Goal: Information Seeking & Learning: Learn about a topic

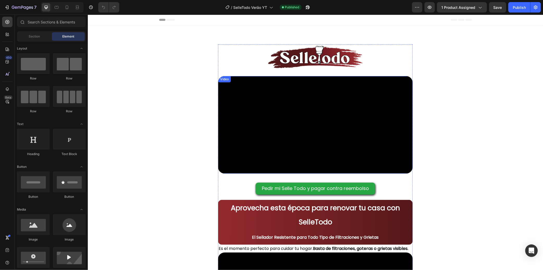
scroll to position [173, 0]
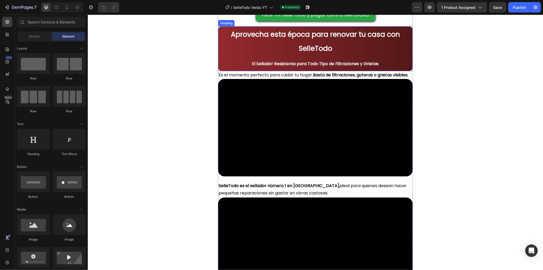
click at [316, 66] on strong "El Sellador Resistente para Todo Tipo de Filtraciones y Grietas" at bounding box center [315, 63] width 127 height 6
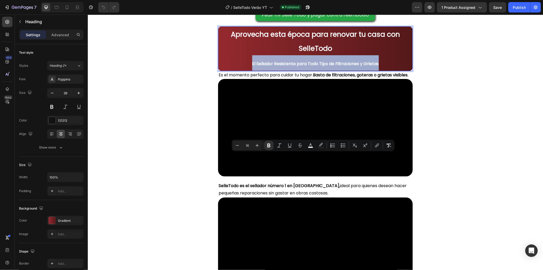
drag, startPoint x: 377, startPoint y: 155, endPoint x: 235, endPoint y: 152, distance: 141.5
click at [235, 70] on p "Aprovecha esta época para renovar tu casa con SelleTodo El Sellador Resistente …" at bounding box center [315, 49] width 194 height 44
copy strong "El Sellador Resistente para Todo Tipo de Filtraciones y Grietas"
click at [275, 78] on p "Es el momento perfecto para cuidar tu hogar. Basta de filtraciones, goteras o g…" at bounding box center [315, 74] width 194 height 7
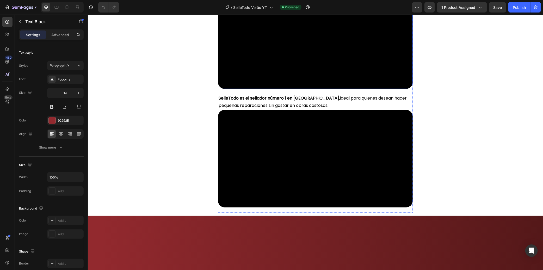
scroll to position [260, 0]
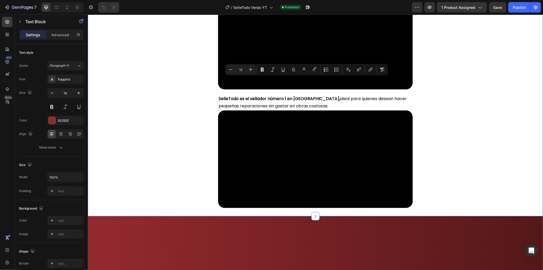
drag, startPoint x: 239, startPoint y: 88, endPoint x: 216, endPoint y: 80, distance: 24.5
copy span "Es el momento perfecto para cuidar tu hogar. Basta de filtraciones, goteras o g…"
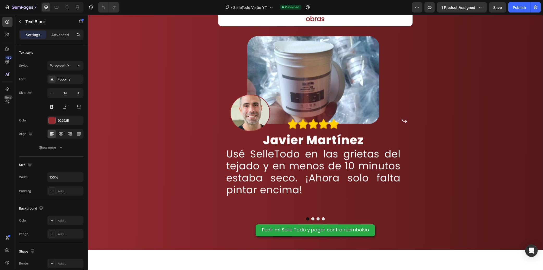
scroll to position [463, 0]
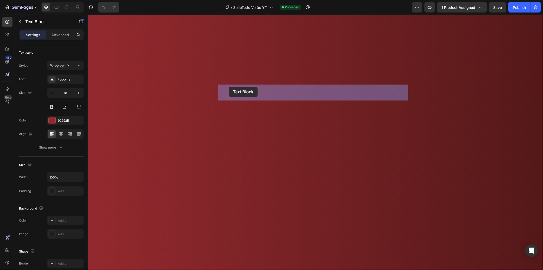
drag, startPoint x: 325, startPoint y: 96, endPoint x: 240, endPoint y: 89, distance: 85.7
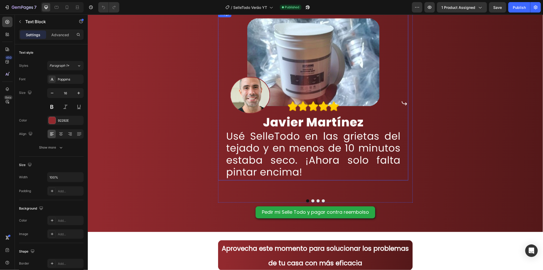
scroll to position [781, 0]
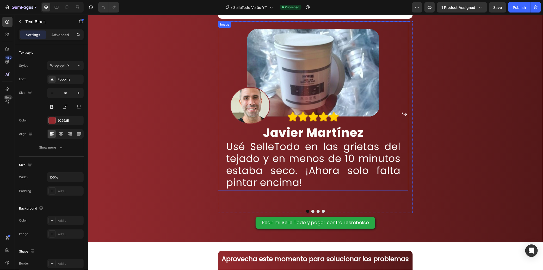
click at [303, 144] on img at bounding box center [313, 105] width 190 height 169
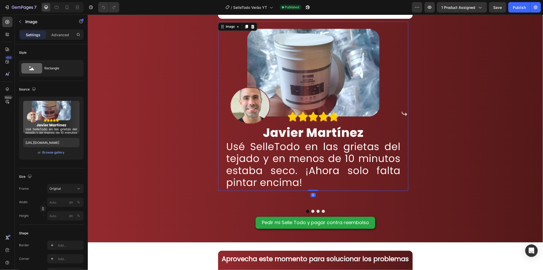
click at [296, 155] on img at bounding box center [313, 105] width 190 height 169
click at [450, 138] on div "Resultados reales de quienes solucionaron filtraciones sin obras Heading Image …" at bounding box center [315, 111] width 455 height 262
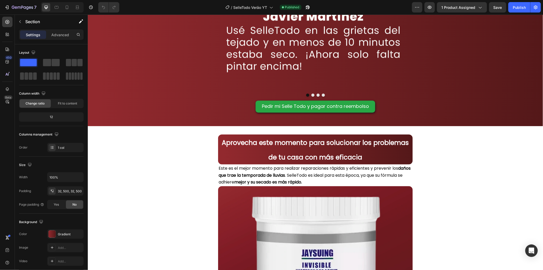
scroll to position [1013, 0]
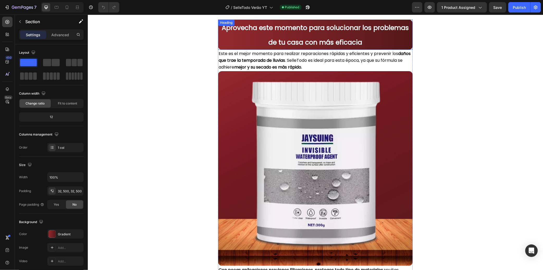
click at [298, 41] on strong "Aprovecha este momento para solucionar los problemas de tu casa con más eficacia" at bounding box center [315, 35] width 187 height 24
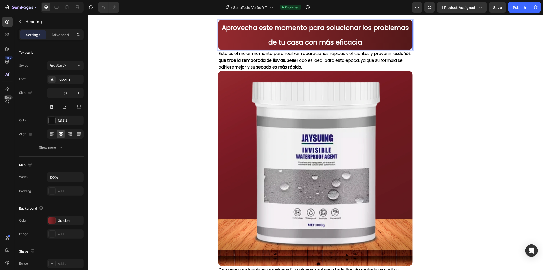
click at [312, 32] on strong "Aprovecha este momento para solucionar los problemas de tu casa con más eficacia" at bounding box center [315, 35] width 187 height 24
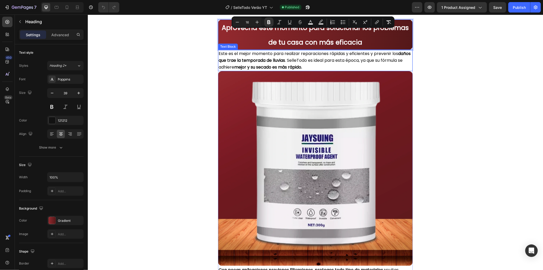
click at [295, 67] on strong "mejor y su secado es más rápido." at bounding box center [268, 67] width 68 height 6
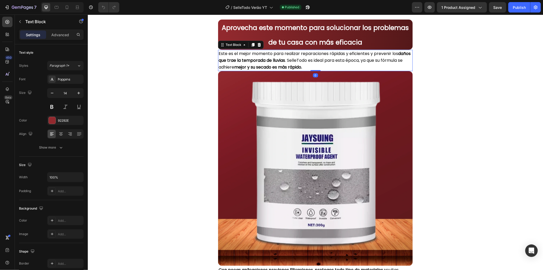
click at [298, 60] on strong "daños que trae la temporada de lluvias" at bounding box center [314, 56] width 192 height 13
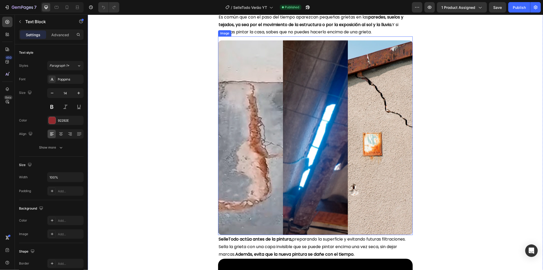
scroll to position [1418, 0]
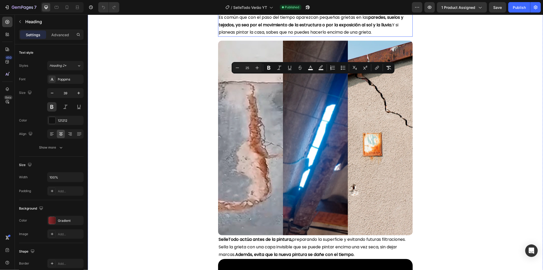
click at [322, 35] on span "Es común que con el paso del tiempo aparezcan pequeñas grietas en las paredes, …" at bounding box center [310, 24] width 185 height 21
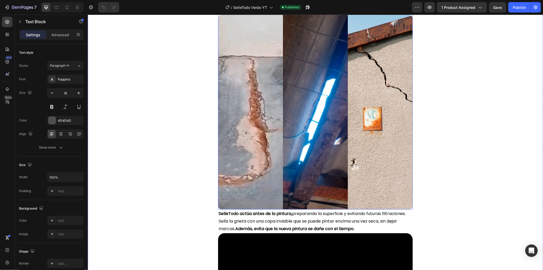
scroll to position [1389, 0]
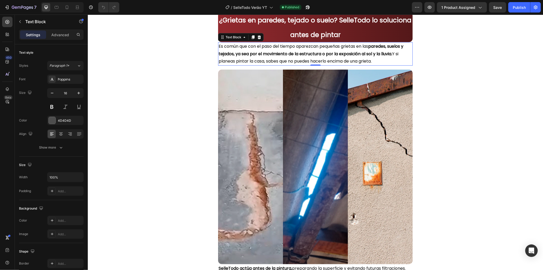
click at [310, 57] on strong "paredes, suelos y tejados, ya sea por el movimiento de la estructura o por la e…" at bounding box center [310, 50] width 185 height 14
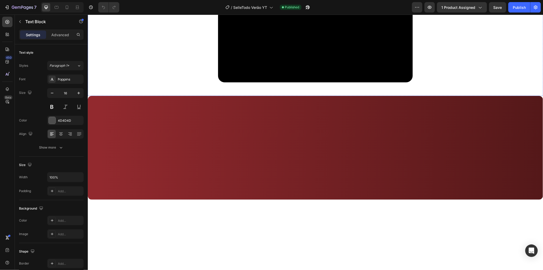
scroll to position [1678, 0]
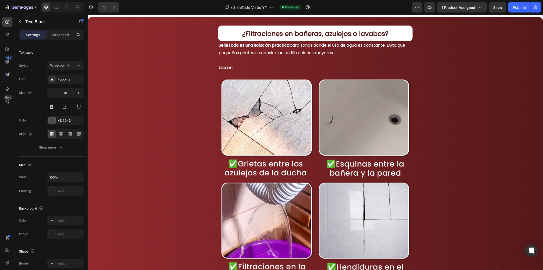
scroll to position [1828, 0]
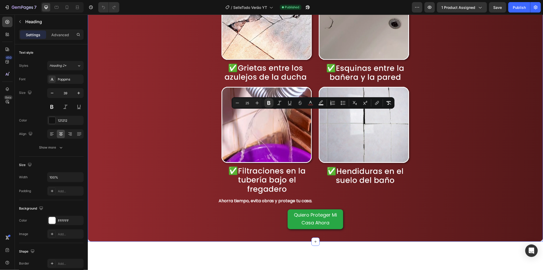
scroll to position [1886, 0]
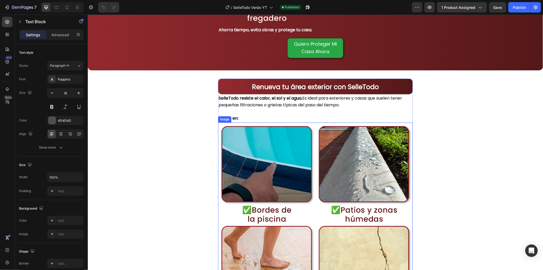
scroll to position [2204, 0]
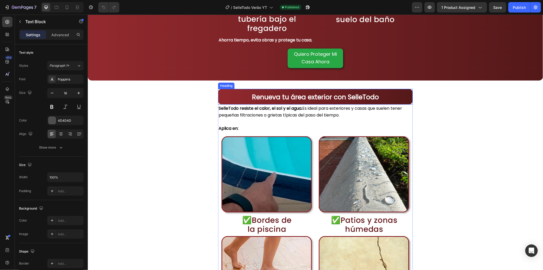
click at [324, 92] on strong "Renueva tu área exterior con SelleTodo" at bounding box center [315, 96] width 127 height 9
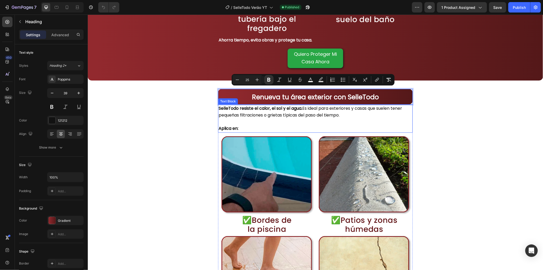
click at [235, 105] on strong "SelleTodo resiste el calor, el sol y el agua." at bounding box center [260, 108] width 84 height 6
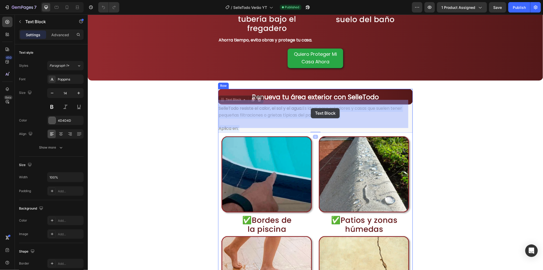
drag, startPoint x: 328, startPoint y: 110, endPoint x: 310, endPoint y: 108, distance: 18.1
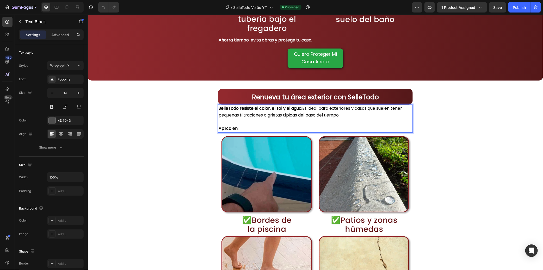
click at [340, 109] on span "SelleTodo resiste el calor, el sol y el agua. Es ideal para exteriores y casas …" at bounding box center [309, 111] width 183 height 13
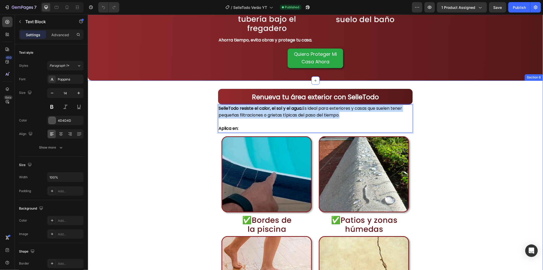
drag, startPoint x: 346, startPoint y: 110, endPoint x: 209, endPoint y: 97, distance: 137.7
click at [209, 97] on div "⁠⁠⁠⁠⁠⁠⁠ Renueva tu área exterior con SelleTodo Heading SelleTodo resiste el cal…" at bounding box center [315, 214] width 455 height 269
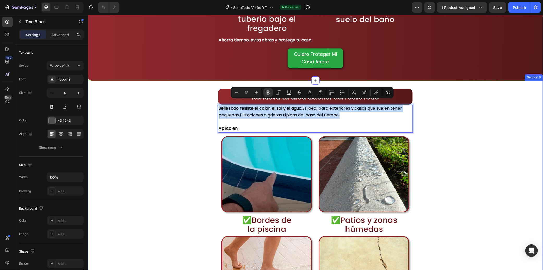
copy span "SelleTodo resiste el calor, el sol y el agua. Es ideal para exteriores y casas …"
type input "14"
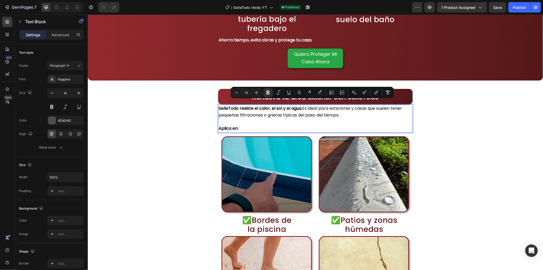
drag, startPoint x: 214, startPoint y: 95, endPoint x: 243, endPoint y: 117, distance: 36.6
click at [242, 118] on p "Aplica en:" at bounding box center [315, 124] width 194 height 13
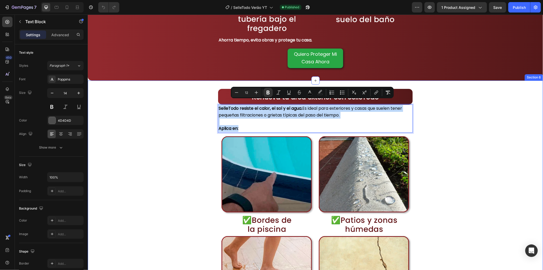
drag, startPoint x: 243, startPoint y: 125, endPoint x: 213, endPoint y: 104, distance: 35.9
click at [213, 104] on div "⁠⁠⁠⁠⁠⁠⁠ Renueva tu área exterior con SelleTodo Heading SelleTodo resiste el cal…" at bounding box center [315, 214] width 455 height 269
copy div "SelleTodo resiste el calor, el sol y el agua. Es ideal para exteriores y casas …"
click at [171, 132] on div "⁠⁠⁠⁠⁠⁠⁠ Renueva tu área exterior con SelleTodo Heading SelleTodo resiste el cal…" at bounding box center [315, 214] width 455 height 269
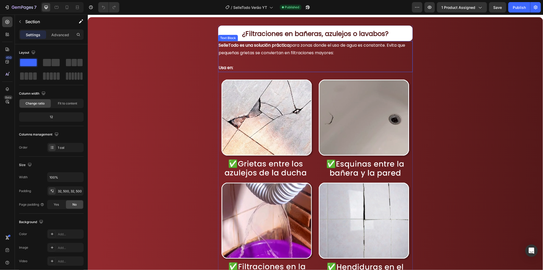
scroll to position [1779, 0]
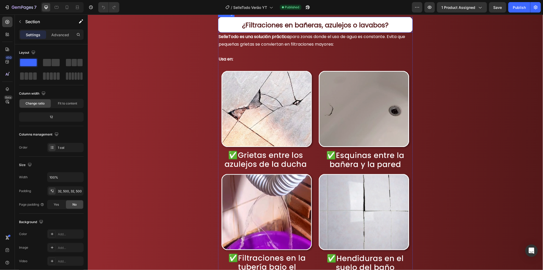
click at [340, 29] on strong "¿Filtraciones en bañeras, azulejos o lavabos?" at bounding box center [315, 24] width 146 height 9
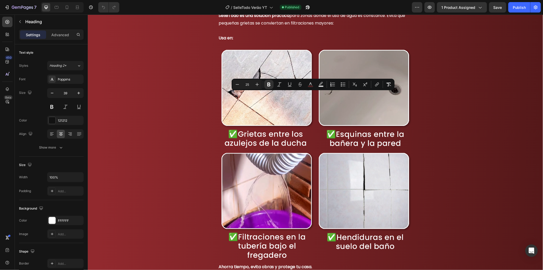
scroll to position [1895, 0]
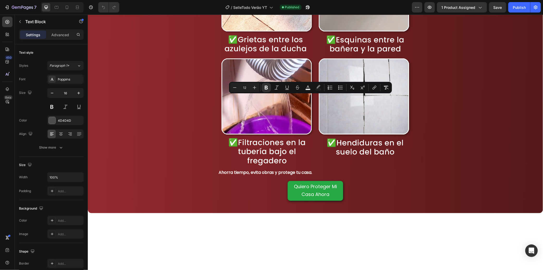
copy div "SelleTodo es una solución práctica para zonas donde el uso de agua es constante…"
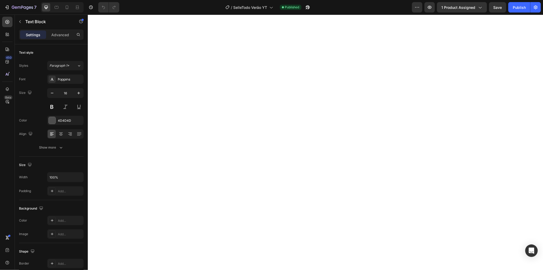
scroll to position [2838, 0]
